Goal: Information Seeking & Learning: Understand process/instructions

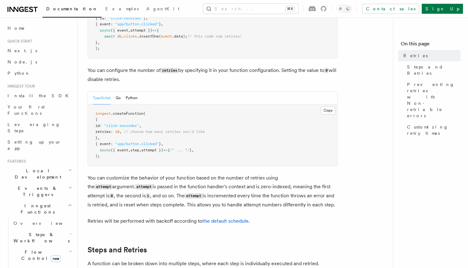
scroll to position [150, 0]
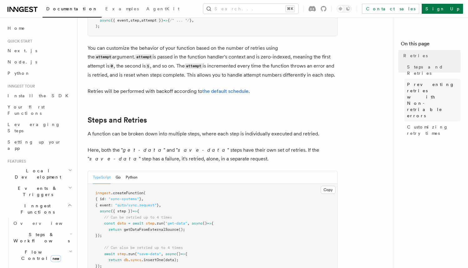
click at [420, 84] on span "Preventing retries with Non-retriable errors" at bounding box center [433, 100] width 53 height 38
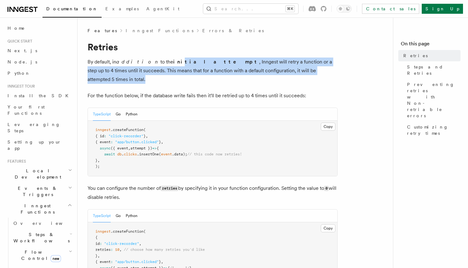
drag, startPoint x: 218, startPoint y: 58, endPoint x: 300, endPoint y: 69, distance: 82.8
click at [300, 69] on p "By default, in addition to the initial attempt , Inngest will retry a function …" at bounding box center [213, 71] width 250 height 26
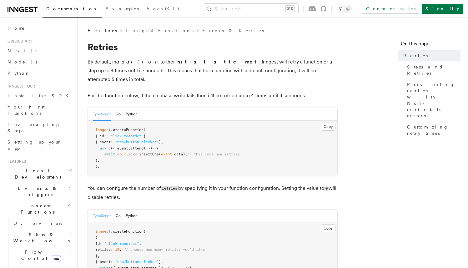
click at [300, 69] on p "By default, in addition to the initial attempt , Inngest will retry a function …" at bounding box center [213, 71] width 250 height 26
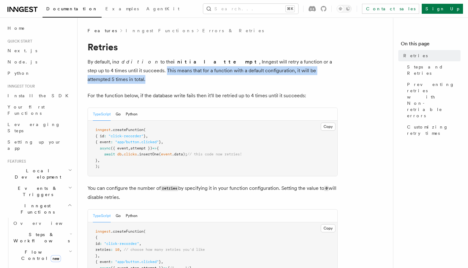
drag, startPoint x: 296, startPoint y: 70, endPoint x: 88, endPoint y: 69, distance: 208.3
click at [88, 69] on p "By default, in addition to the initial attempt , Inngest will retry a function …" at bounding box center [213, 71] width 250 height 26
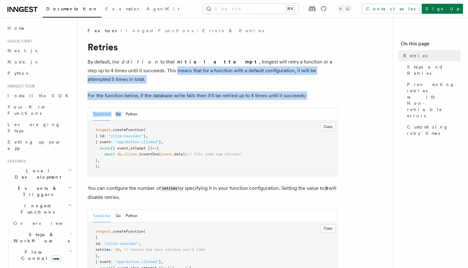
drag, startPoint x: 125, startPoint y: 74, endPoint x: 277, endPoint y: 95, distance: 153.5
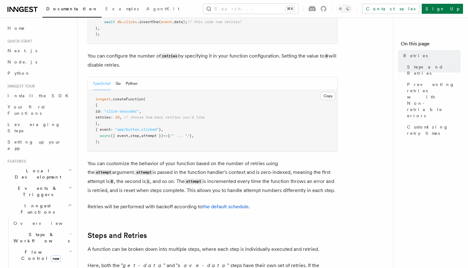
scroll to position [197, 0]
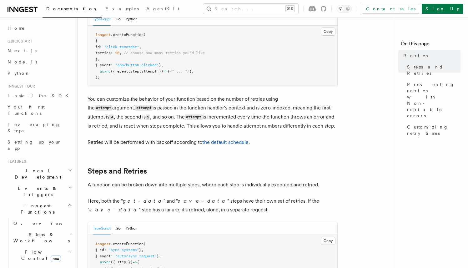
click at [182, 167] on h2 "Steps and Retries" at bounding box center [213, 171] width 250 height 9
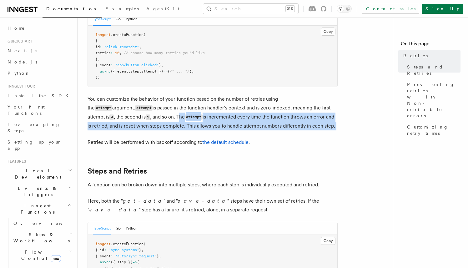
drag, startPoint x: 180, startPoint y: 108, endPoint x: 271, endPoint y: 128, distance: 92.3
click at [228, 139] on link "the default schedule" at bounding box center [225, 142] width 46 height 6
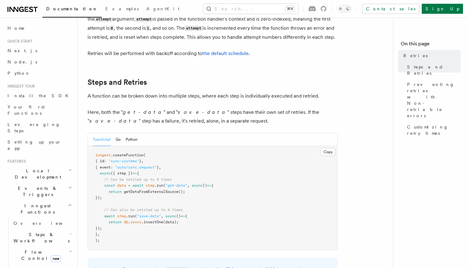
scroll to position [299, 0]
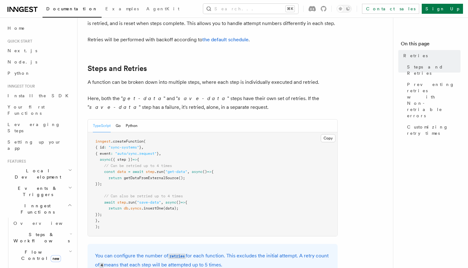
drag, startPoint x: 170, startPoint y: 163, endPoint x: 235, endPoint y: 162, distance: 65.7
click at [235, 163] on pre "inngest .createFunction ( { id : "sync-systems" } , { event : "auto/sync.reques…" at bounding box center [213, 184] width 250 height 104
click at [235, 162] on pre "inngest .createFunction ( { id : "sync-systems" } , { event : "auto/sync.reques…" at bounding box center [213, 184] width 250 height 104
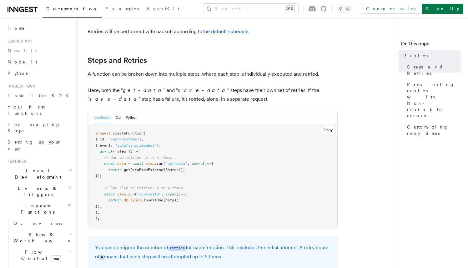
drag, startPoint x: 180, startPoint y: 166, endPoint x: 73, endPoint y: 166, distance: 107.3
click at [191, 173] on pre "inngest .createFunction ( { id : "sync-systems" } , { event : "auto/sync.reques…" at bounding box center [213, 176] width 250 height 104
drag, startPoint x: 196, startPoint y: 183, endPoint x: 119, endPoint y: 183, distance: 76.3
click at [123, 184] on pre "inngest .createFunction ( { id : "sync-systems" } , { event : "auto/sync.reques…" at bounding box center [213, 176] width 250 height 104
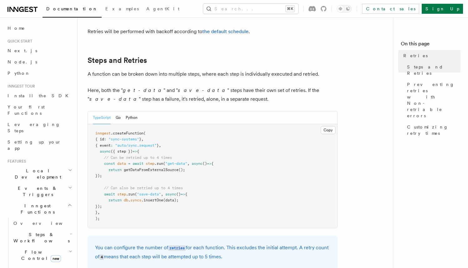
click at [202, 180] on pre "inngest .createFunction ( { id : "sync-systems" } , { event : "auto/sync.reques…" at bounding box center [213, 176] width 250 height 104
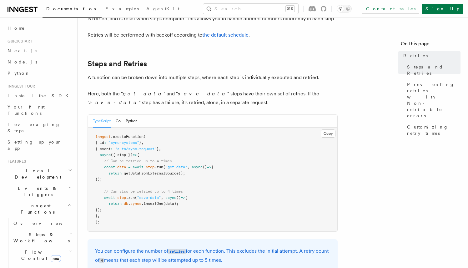
scroll to position [368, 0]
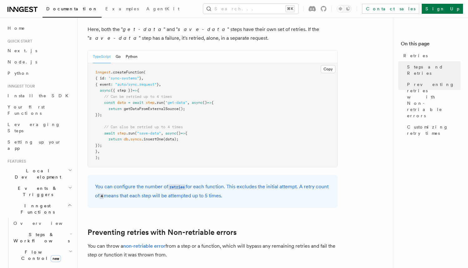
drag, startPoint x: 106, startPoint y: 88, endPoint x: 224, endPoint y: 127, distance: 124.2
click at [215, 126] on pre "inngest .createFunction ( { id : "sync-systems" } , { event : "auto/sync.reques…" at bounding box center [213, 115] width 250 height 104
click at [230, 127] on pre "inngest .createFunction ( { id : "sync-systems" } , { event : "auto/sync.reques…" at bounding box center [213, 115] width 250 height 104
drag, startPoint x: 132, startPoint y: 111, endPoint x: 89, endPoint y: 96, distance: 46.0
click at [89, 96] on pre "inngest .createFunction ( { id : "sync-systems" } , { event : "auto/sync.reques…" at bounding box center [213, 115] width 250 height 104
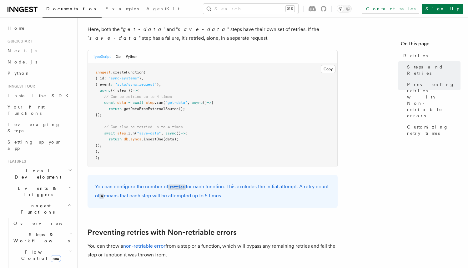
click at [100, 100] on span at bounding box center [99, 102] width 9 height 4
drag, startPoint x: 118, startPoint y: 100, endPoint x: 163, endPoint y: 109, distance: 46.2
click at [163, 109] on pre "inngest .createFunction ( { id : "sync-systems" } , { event : "auto/sync.reques…" at bounding box center [213, 115] width 250 height 104
drag, startPoint x: 180, startPoint y: 107, endPoint x: 94, endPoint y: 96, distance: 87.0
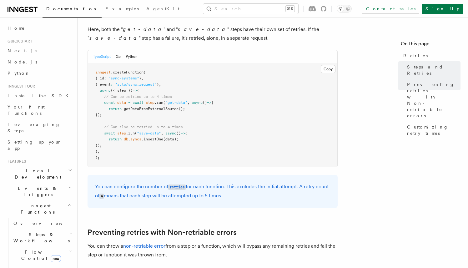
click at [94, 96] on pre "inngest .createFunction ( { id : "sync-systems" } , { event : "auto/sync.reques…" at bounding box center [213, 115] width 250 height 104
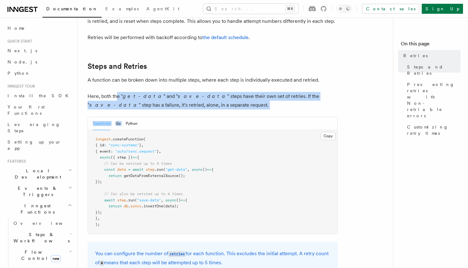
drag, startPoint x: 118, startPoint y: 87, endPoint x: 214, endPoint y: 101, distance: 97.4
click at [214, 101] on p "Here, both the " get-data " and " save-data " steps have their own set of retri…" at bounding box center [213, 101] width 250 height 18
drag, startPoint x: 159, startPoint y: 95, endPoint x: 81, endPoint y: 85, distance: 79.2
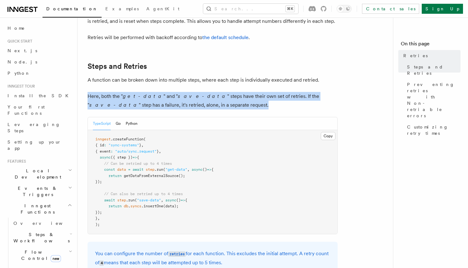
drag, startPoint x: 133, startPoint y: 91, endPoint x: 196, endPoint y: 96, distance: 63.4
click at [196, 96] on p "Here, both the " get-data " and " save-data " steps have their own set of retri…" at bounding box center [213, 101] width 250 height 18
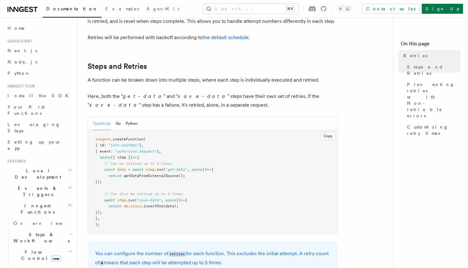
click at [200, 96] on p "Here, both the " get-data " and " save-data " steps have their own set of retri…" at bounding box center [213, 101] width 250 height 18
drag, startPoint x: 180, startPoint y: 96, endPoint x: 102, endPoint y: 82, distance: 79.4
click at [135, 92] on p "Here, both the " get-data " and " save-data " steps have their own set of retri…" at bounding box center [213, 101] width 250 height 18
click at [226, 92] on p "Here, both the " get-data " and " save-data " steps have their own set of retri…" at bounding box center [213, 101] width 250 height 18
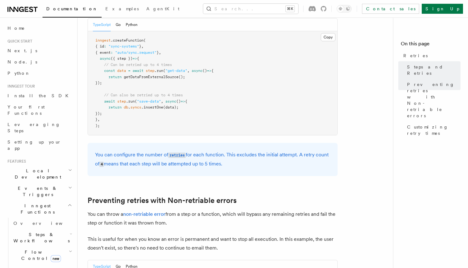
scroll to position [509, 0]
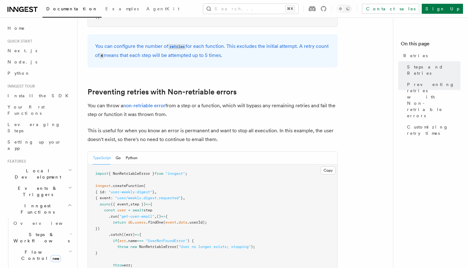
drag, startPoint x: 141, startPoint y: 44, endPoint x: 248, endPoint y: 46, distance: 106.3
click at [241, 45] on p "You can configure the number of retries for each function. This excludes the in…" at bounding box center [212, 51] width 235 height 18
click at [249, 46] on p "You can configure the number of retries for each function. This excludes the in…" at bounding box center [212, 51] width 235 height 18
drag, startPoint x: 164, startPoint y: 46, endPoint x: 97, endPoint y: 43, distance: 67.3
click at [96, 43] on p "You can configure the number of retries for each function. This excludes the in…" at bounding box center [212, 51] width 235 height 18
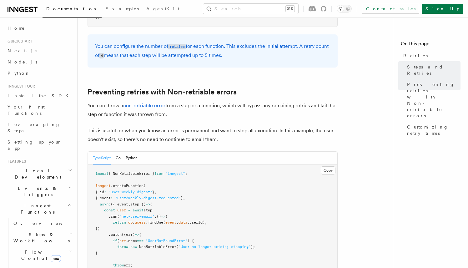
click at [220, 58] on div "You can configure the number of retries for each function. This excludes the in…" at bounding box center [213, 50] width 250 height 33
